Goal: Find specific page/section: Find specific page/section

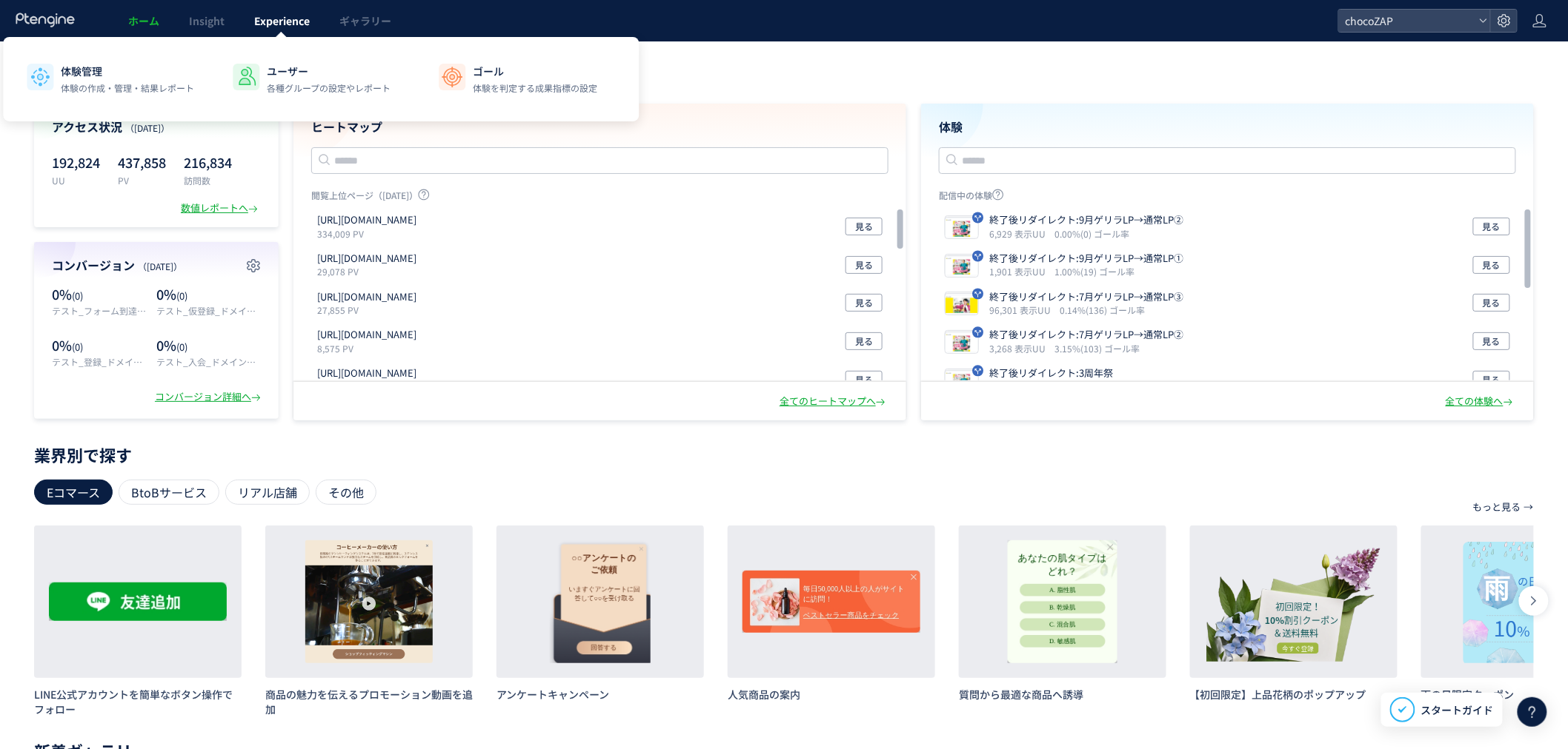
click at [268, 35] on link "Experience" at bounding box center [282, 20] width 85 height 42
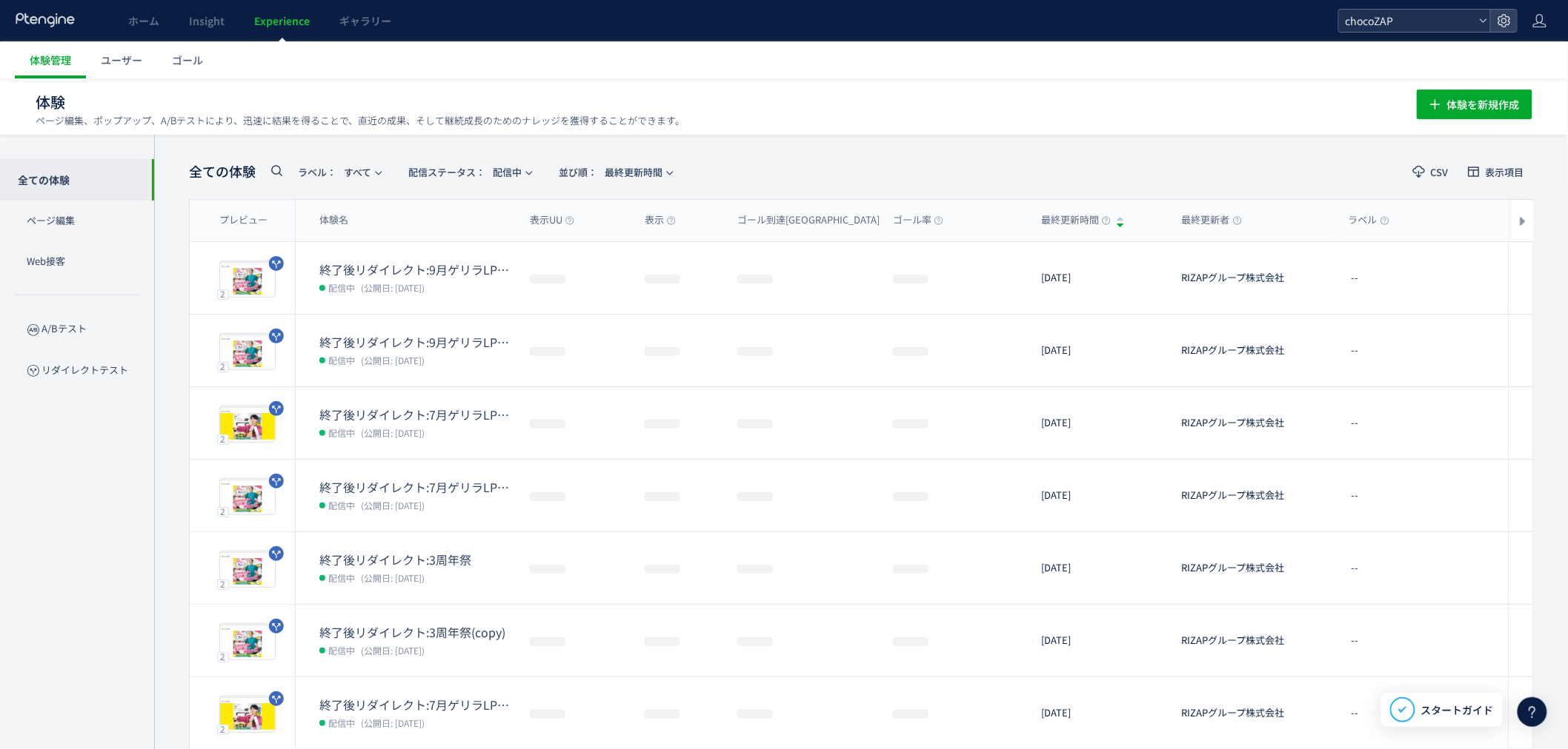
click at [1450, 20] on span "chocoZAP" at bounding box center [1407, 20] width 132 height 22
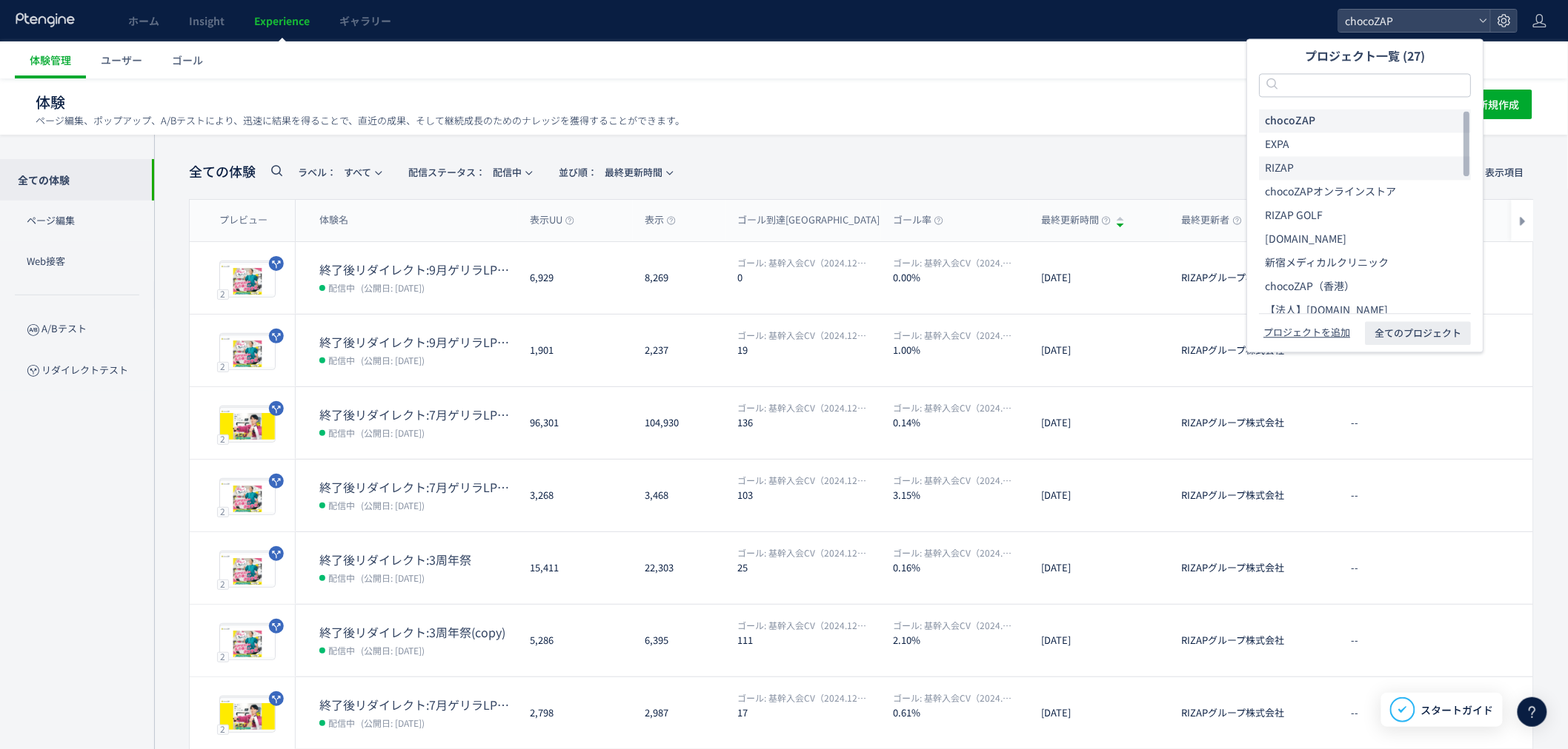
click at [1366, 166] on li "RIZAP" at bounding box center [1364, 168] width 212 height 24
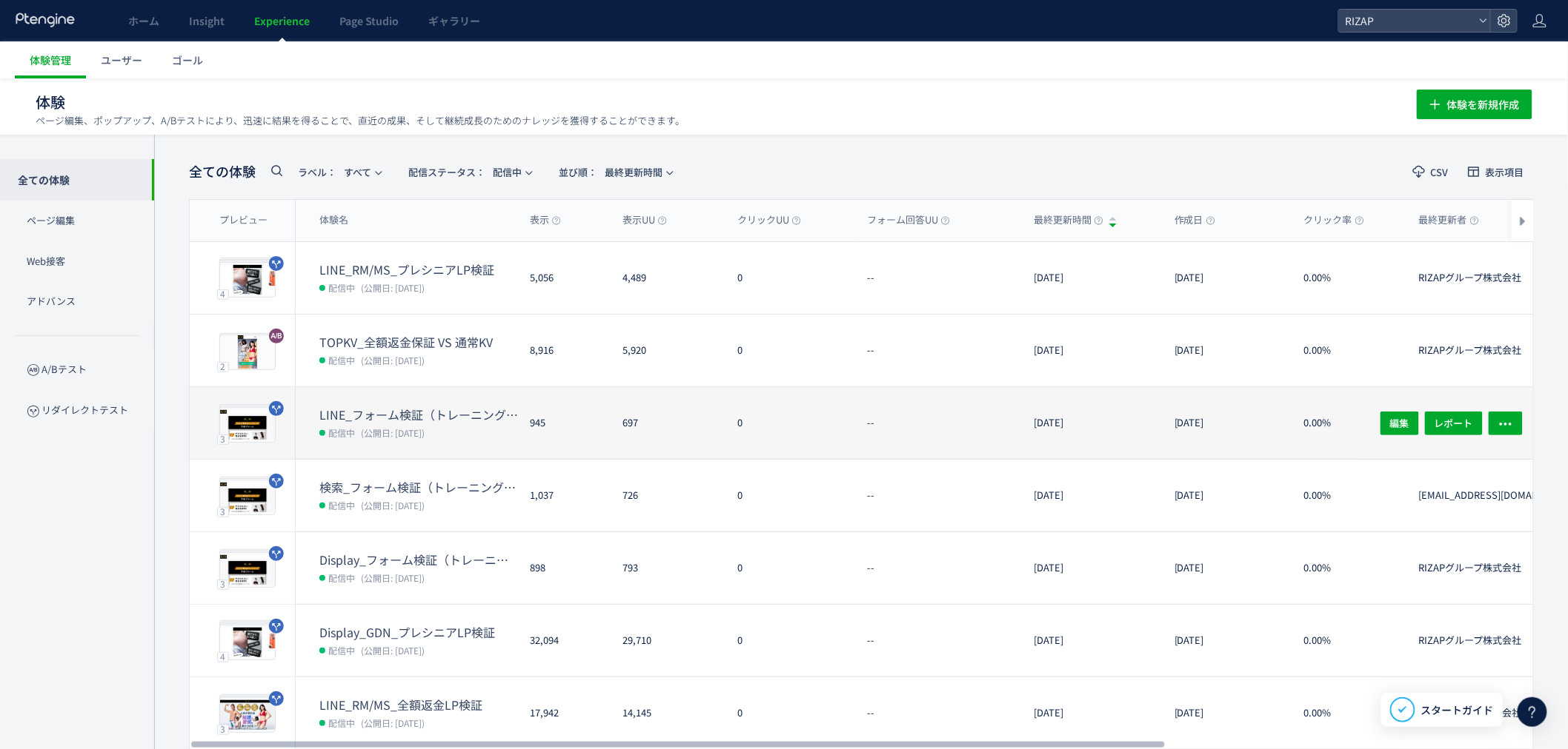
click at [397, 406] on dt "LINE_フォーム検証（トレーニング体験なし・オンラインカウンセリング訴求）(copy)(copy)" at bounding box center [419, 415] width 199 height 17
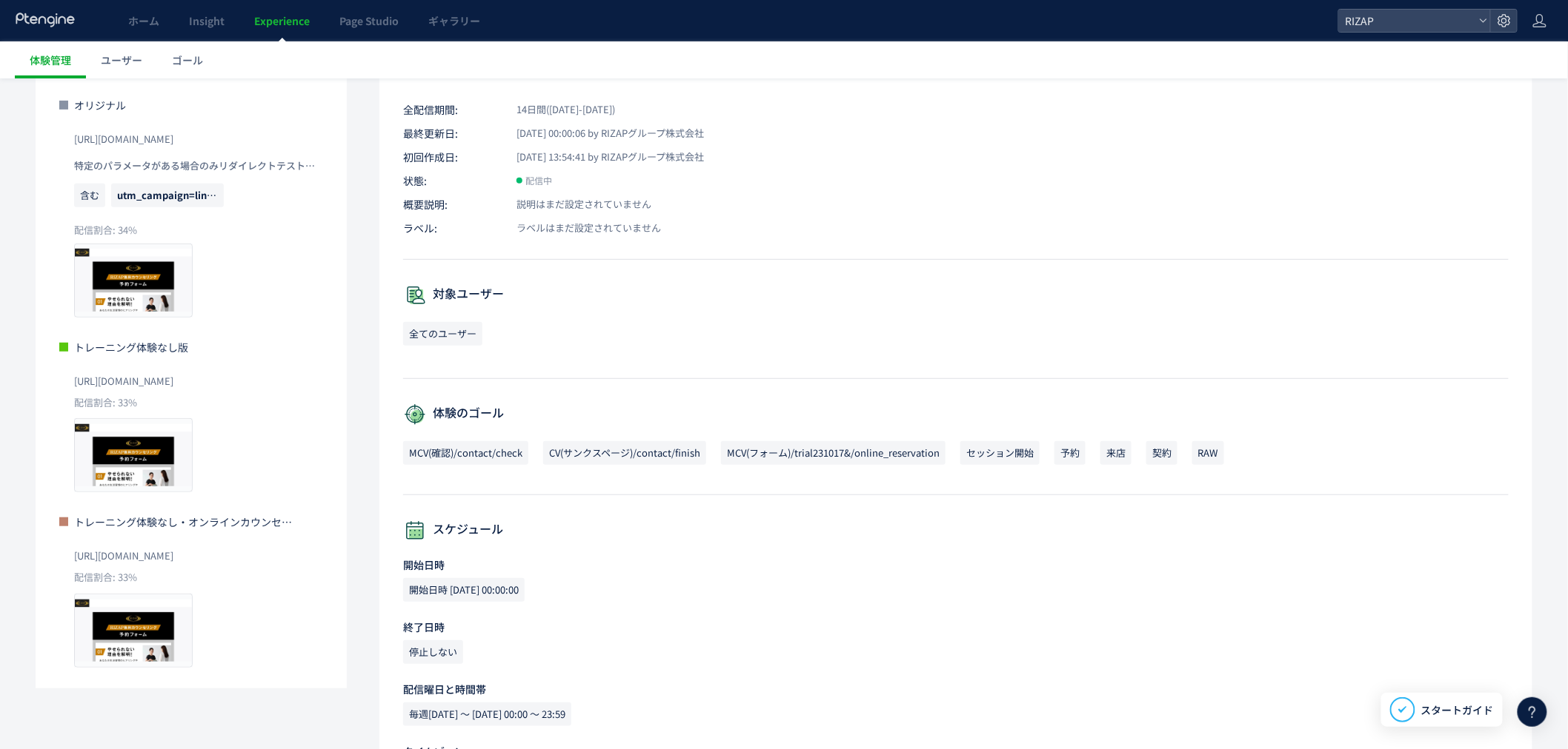
scroll to position [164, 0]
drag, startPoint x: 259, startPoint y: 141, endPoint x: 68, endPoint y: 138, distance: 191.0
click at [68, 138] on div "オリジナル [URL][DOMAIN_NAME] 特定のパラメータがある場合のみリダイレクトテストを実行 含む utm_campaign=line_rm また…" at bounding box center [191, 206] width 263 height 220
copy span "[URL][DOMAIN_NAME]"
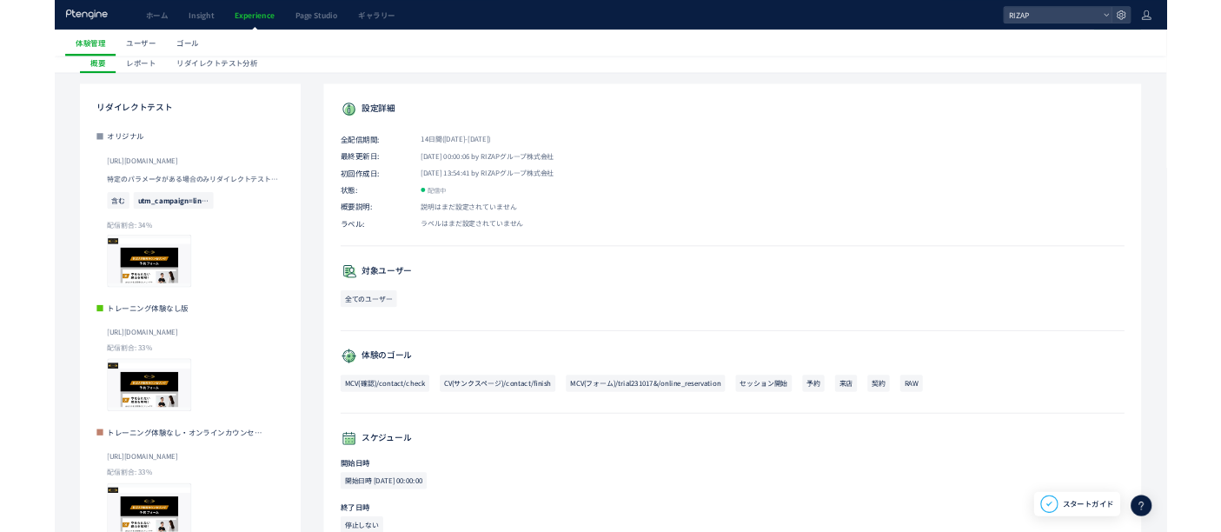
scroll to position [0, 0]
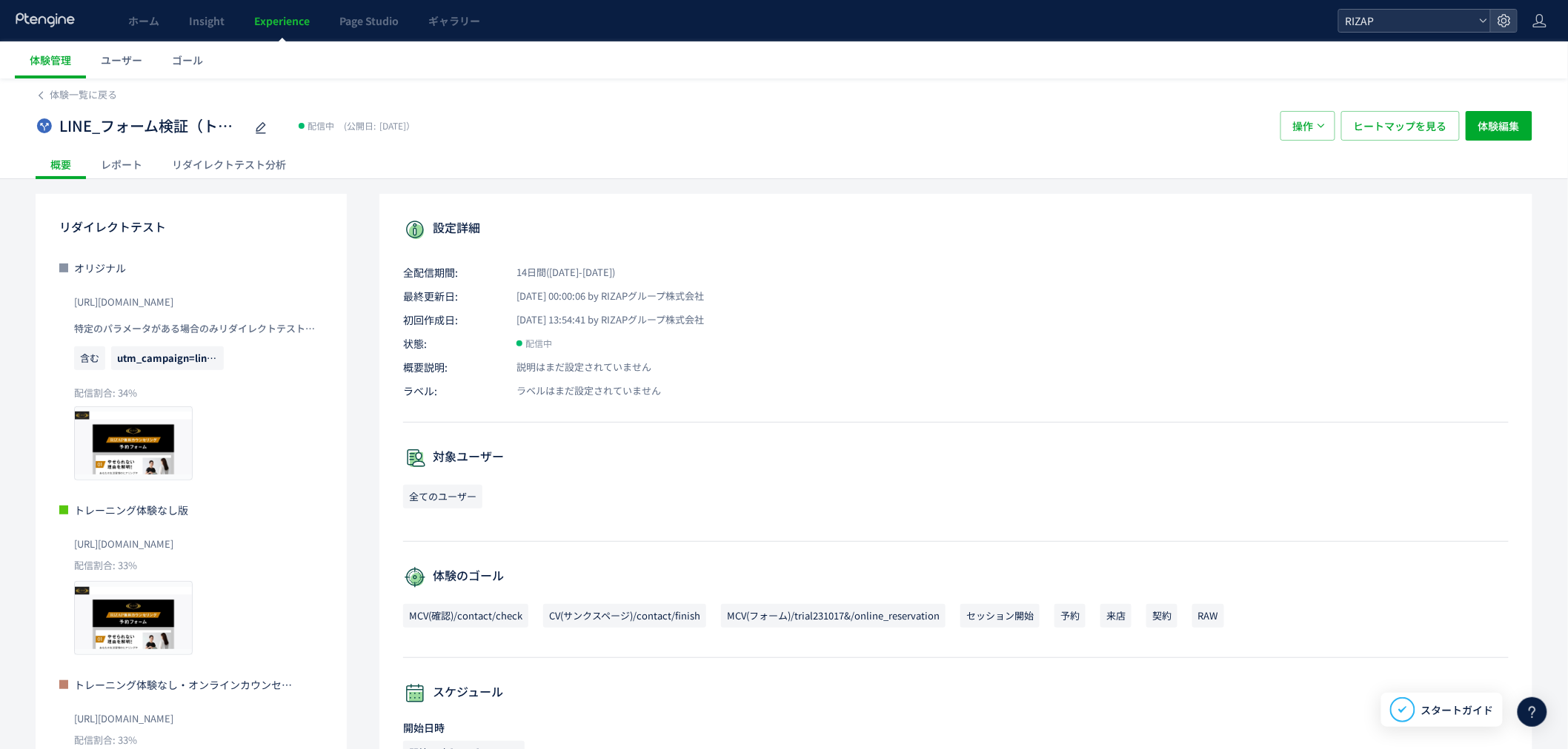
click at [1394, 31] on span "RIZAP" at bounding box center [1407, 20] width 132 height 22
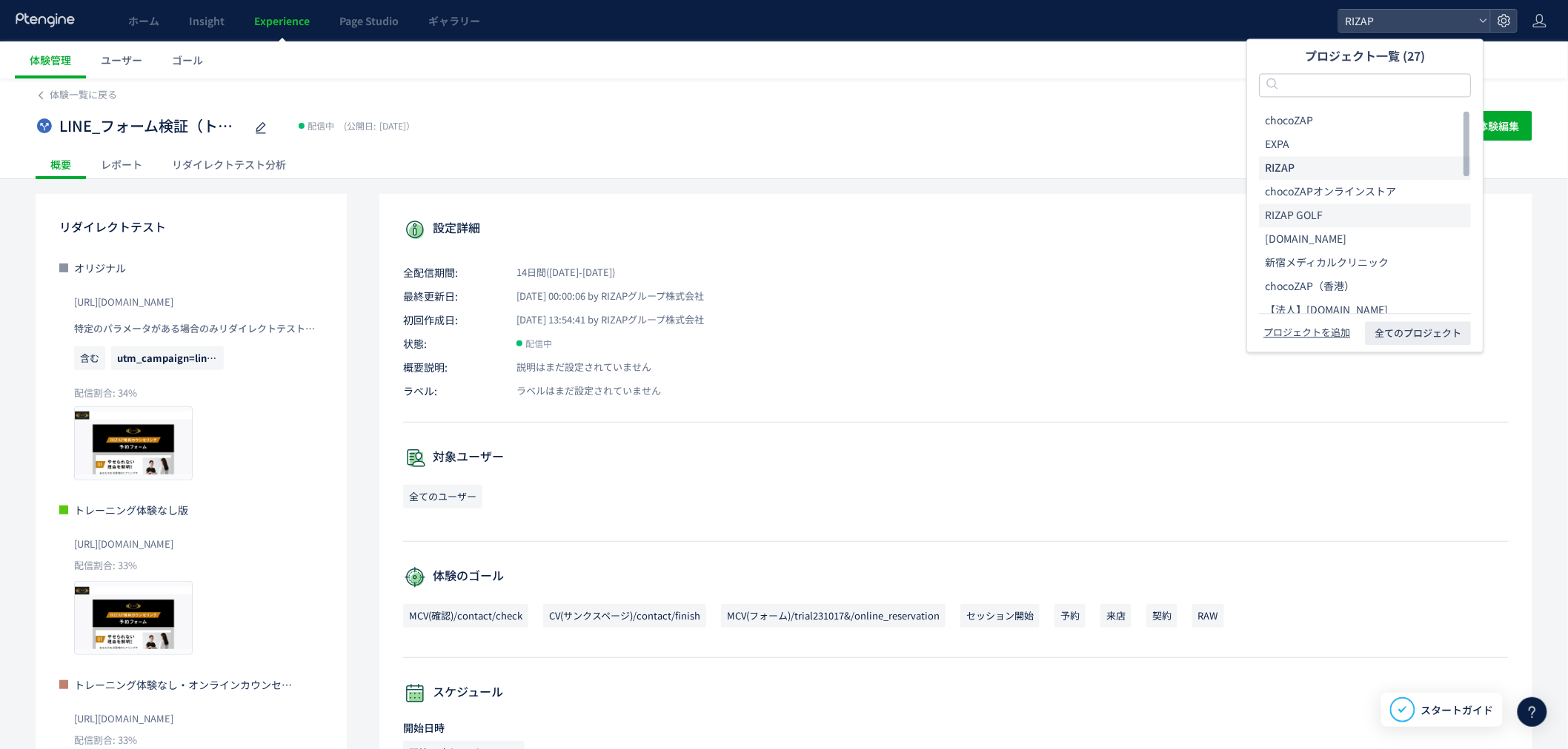
click at [1329, 217] on li "RIZAP GOLF" at bounding box center [1364, 216] width 212 height 24
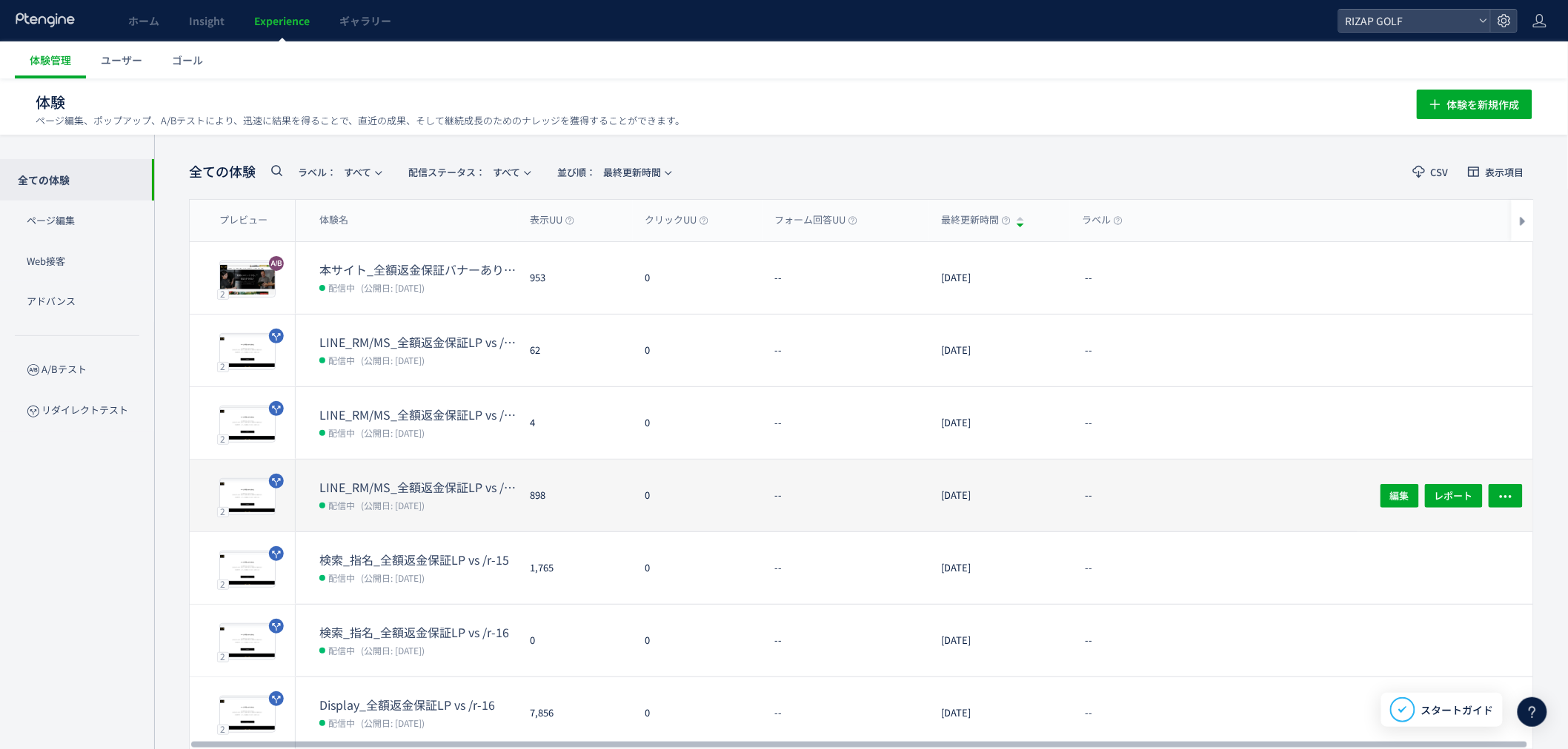
click at [402, 486] on dt "LINE_RM/MS_全額返金保証LP vs /r-15" at bounding box center [419, 487] width 199 height 17
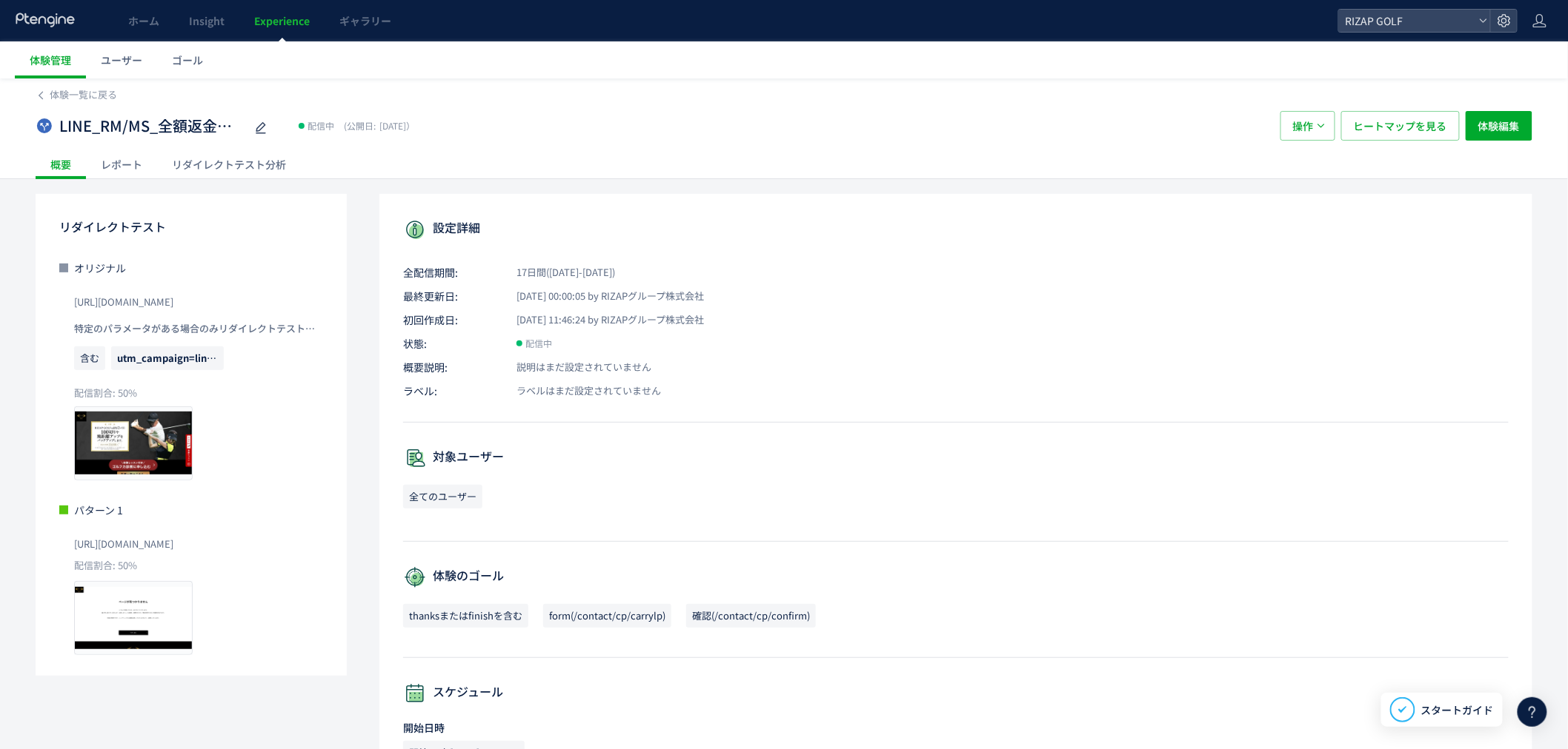
click at [211, 164] on div "リダイレクトテスト分析" at bounding box center [229, 164] width 144 height 30
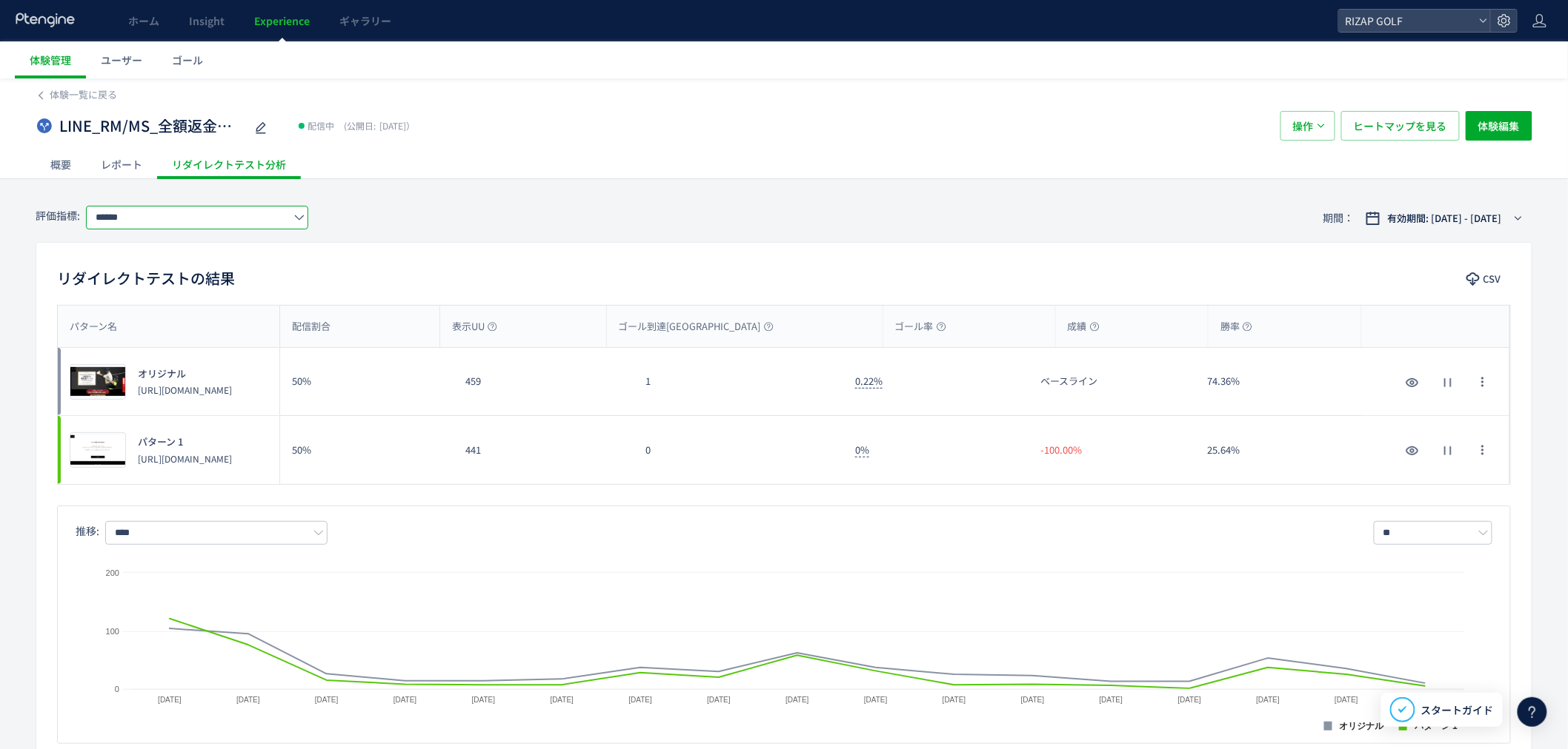
click at [230, 210] on input "******" at bounding box center [197, 218] width 223 height 24
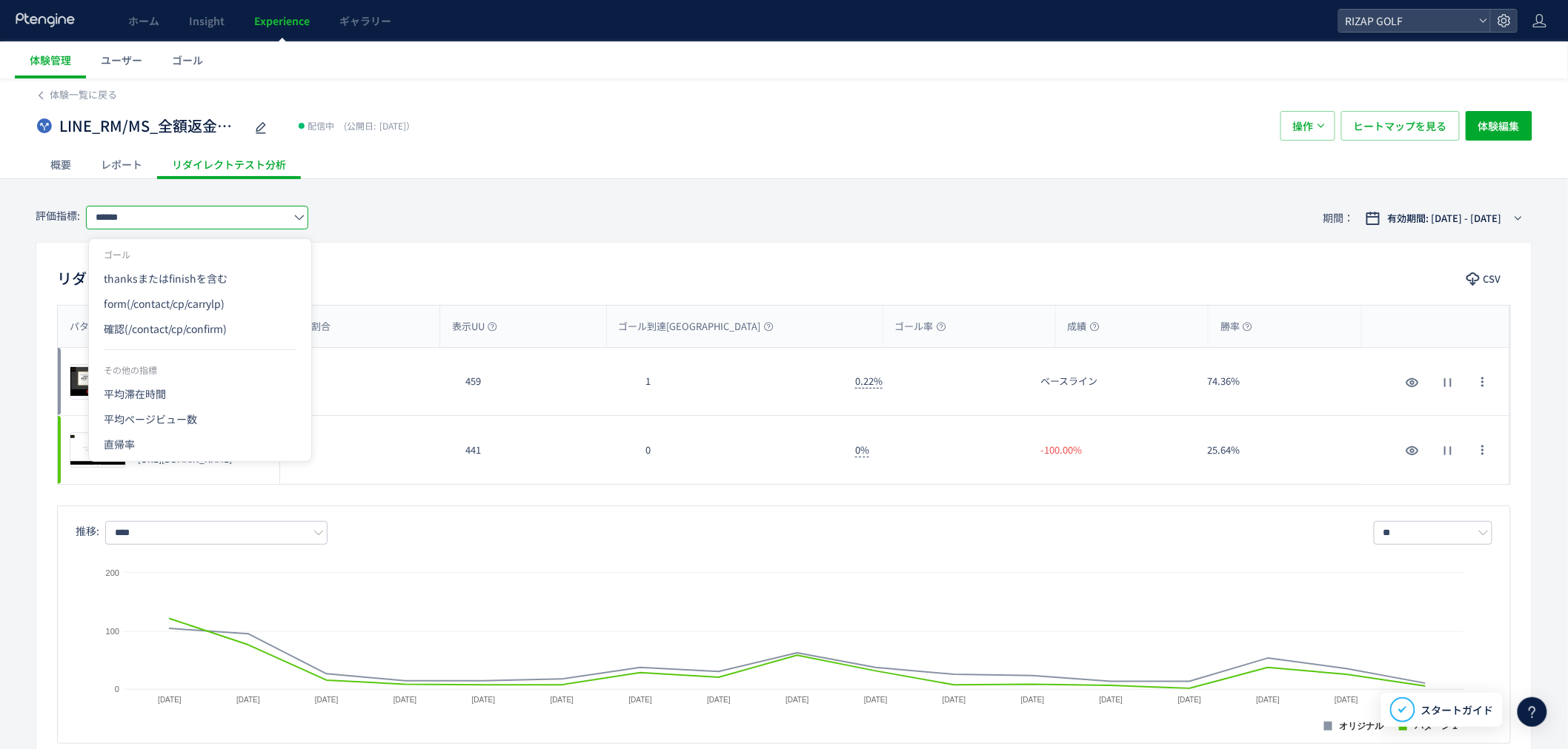
click at [425, 207] on div "評価指標: ****** 期間： 有効期間: [DATE] - [DATE]" at bounding box center [784, 218] width 1496 height 48
